Goal: Check status

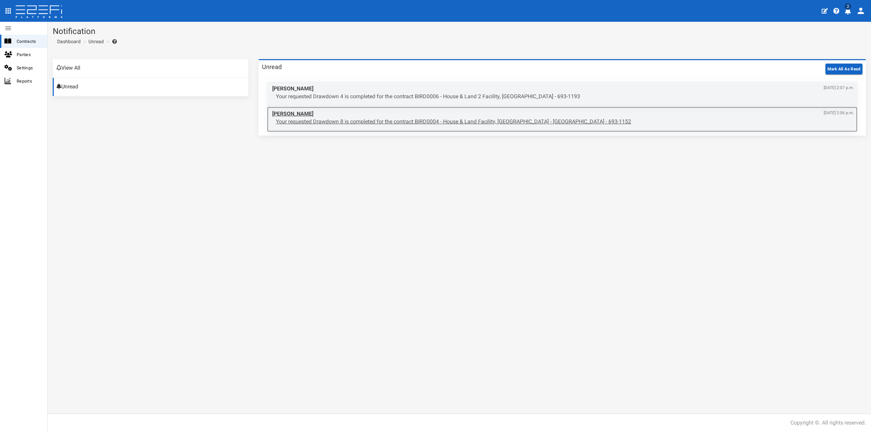
click at [387, 125] on p "Your requested Drawdown 8 is completed for the contract BIRD0004 - House & Land…" at bounding box center [565, 122] width 578 height 8
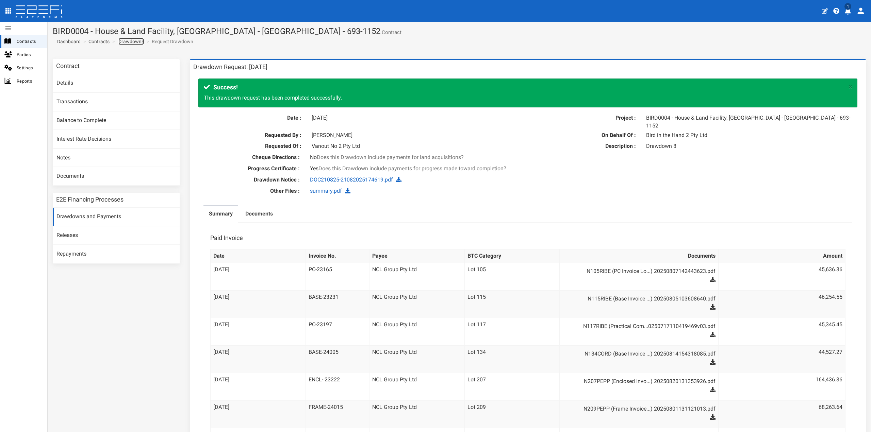
click at [135, 43] on link "Drawdowns" at bounding box center [131, 41] width 26 height 7
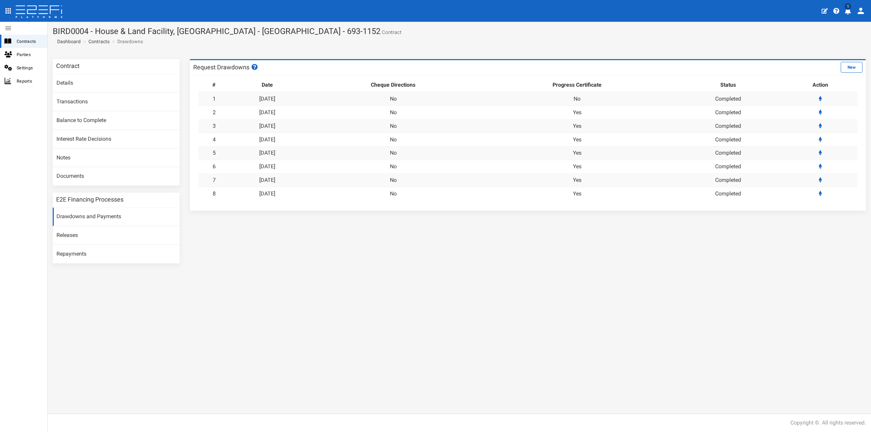
click at [846, 13] on icon "profile" at bounding box center [848, 11] width 6 height 7
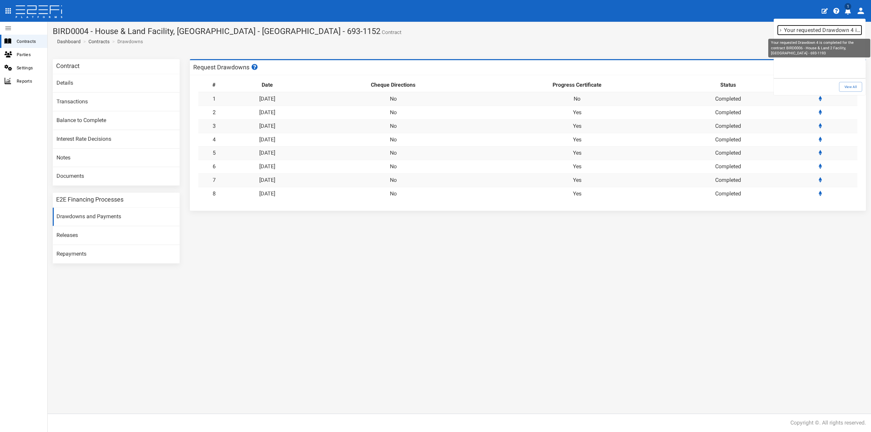
click at [794, 33] on p "Your requested Drawdown 4 is completed for the contract BIRD0006 - House & Land…" at bounding box center [823, 30] width 78 height 8
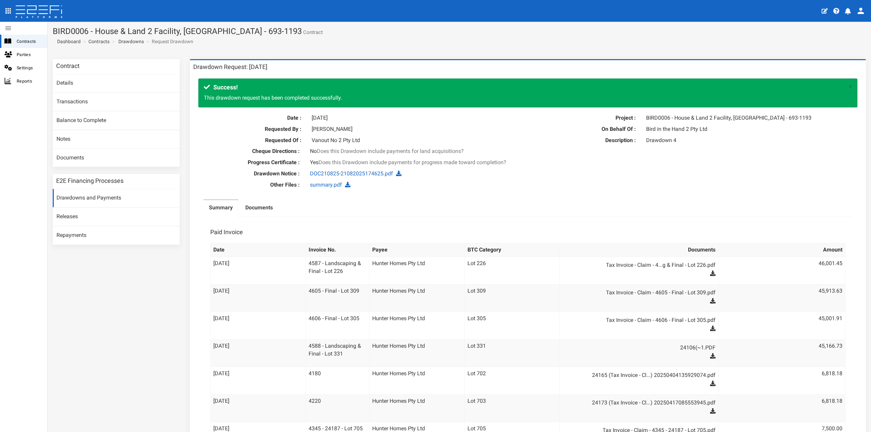
click at [515, 30] on h1 "BIRD0006 - House & Land 2 Facility, Port Macquarie - 693-1193 Contract" at bounding box center [459, 31] width 813 height 9
click at [65, 41] on span "Dashboard" at bounding box center [67, 41] width 26 height 5
